Goal: Information Seeking & Learning: Find specific page/section

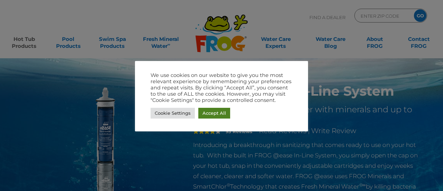
click at [212, 115] on link "Accept All" at bounding box center [215, 113] width 32 height 11
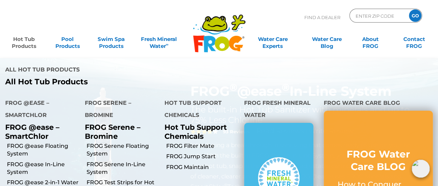
click at [22, 45] on link "Hot Tub Products" at bounding box center [24, 39] width 34 height 14
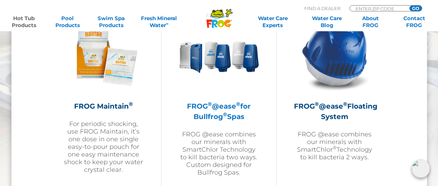
scroll to position [808, 0]
click at [219, 110] on h2 "FROG ® @ease ® for Bullfrog ® Spas" at bounding box center [219, 111] width 80 height 21
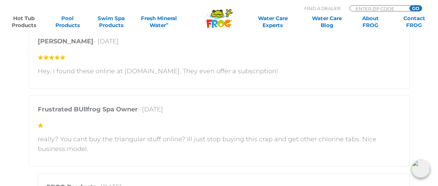
scroll to position [1709, 0]
drag, startPoint x: 123, startPoint y: 70, endPoint x: 162, endPoint y: 68, distance: 38.8
click at [162, 68] on p "Hey, I found these online at [DOMAIN_NAME]. They even offer a subscription!" at bounding box center [219, 71] width 363 height 10
copy p "[DOMAIN_NAME]"
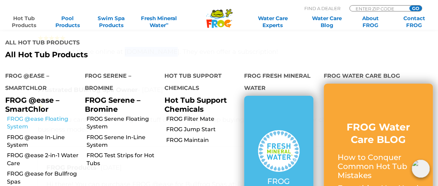
scroll to position [1729, 0]
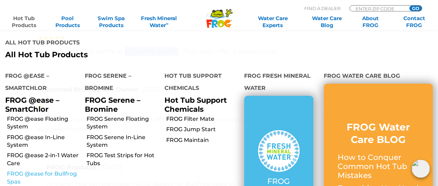
click at [41, 170] on link "FROG @ease for Bullfrog Spas" at bounding box center [43, 178] width 73 height 16
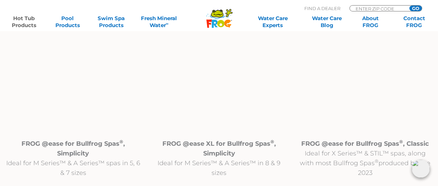
scroll to position [721, 0]
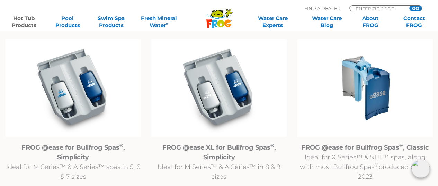
click at [232, 104] on img at bounding box center [219, 88] width 136 height 98
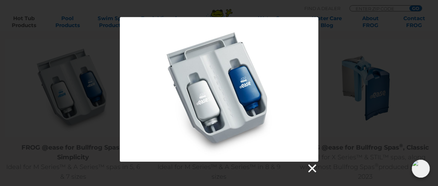
click at [312, 168] on link at bounding box center [312, 168] width 10 height 10
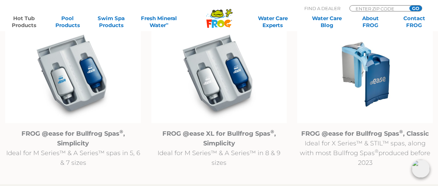
scroll to position [736, 0]
click at [80, 84] on img at bounding box center [73, 74] width 136 height 98
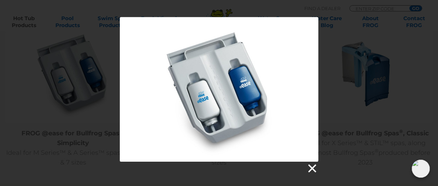
click at [310, 165] on link at bounding box center [312, 168] width 10 height 10
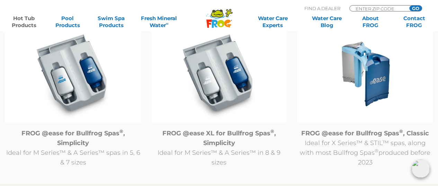
click at [224, 84] on img at bounding box center [219, 74] width 136 height 98
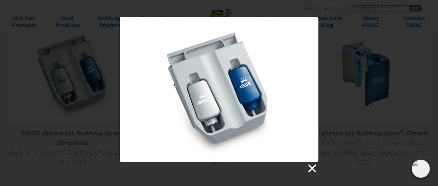
click at [311, 167] on link at bounding box center [312, 168] width 10 height 10
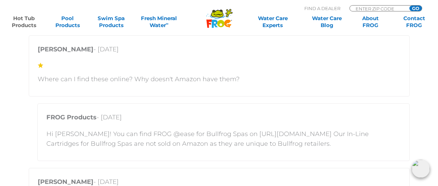
scroll to position [1319, 0]
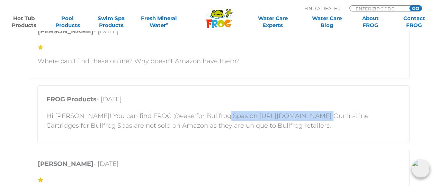
drag, startPoint x: 216, startPoint y: 115, endPoint x: 305, endPoint y: 117, distance: 89.4
click at [305, 117] on p "Hi [PERSON_NAME]! You can find FROG @ease for Bullfrog Spas on [URL][DOMAIN_NAM…" at bounding box center [223, 120] width 354 height 19
copy p "https://shop.bullfrogspas.com"
